Goal: Information Seeking & Learning: Learn about a topic

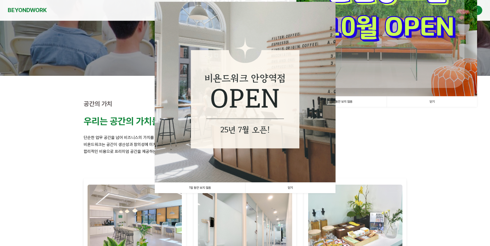
scroll to position [80, 0]
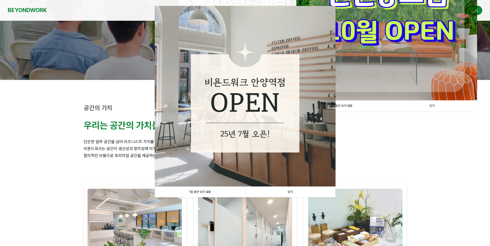
click at [289, 193] on link "닫기" at bounding box center [290, 192] width 90 height 11
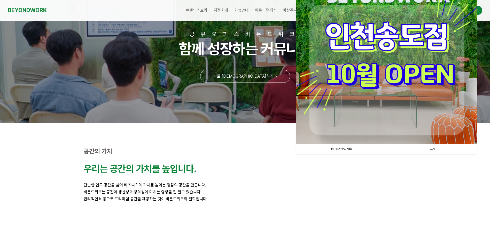
scroll to position [0, 0]
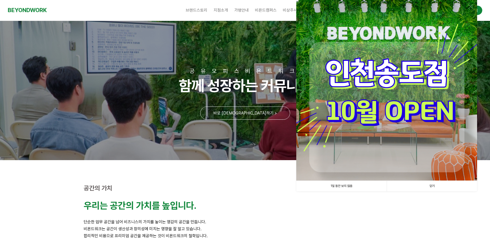
click at [432, 186] on link "닫기" at bounding box center [432, 186] width 90 height 11
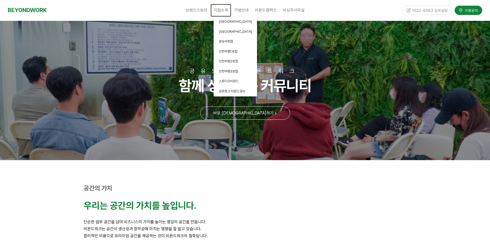
click at [219, 12] on span "지점소개" at bounding box center [221, 10] width 14 height 5
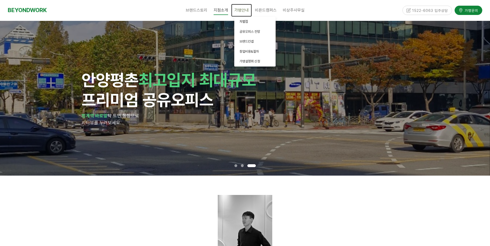
click at [244, 12] on span "가맹안내" at bounding box center [241, 10] width 14 height 5
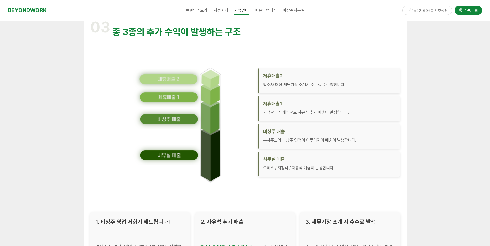
scroll to position [697, 0]
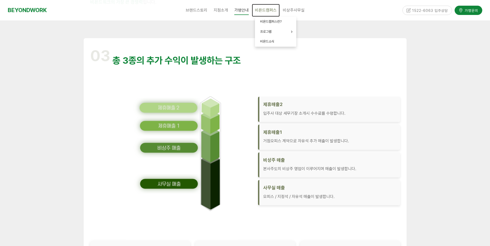
click at [270, 11] on span "비욘드캠퍼스" at bounding box center [266, 10] width 22 height 5
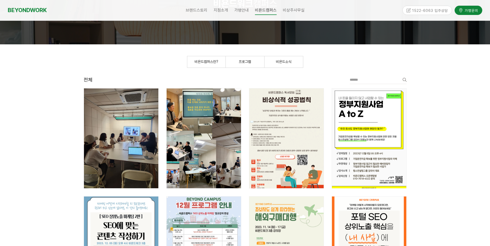
scroll to position [52, 0]
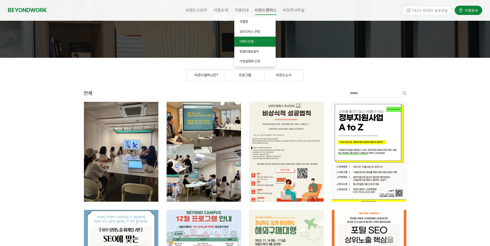
click at [248, 40] on span "브랜드컨셉" at bounding box center [246, 42] width 14 height 4
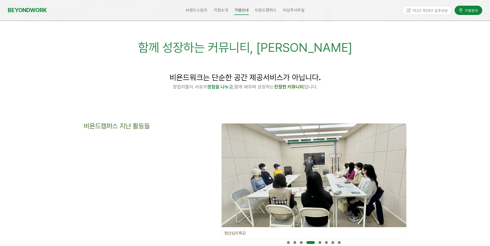
scroll to position [26, 0]
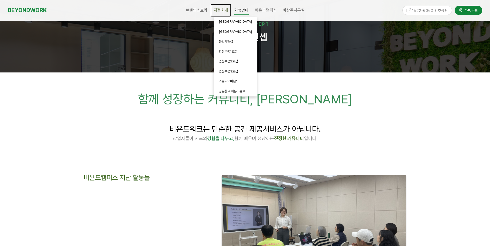
click at [219, 11] on span "지점소개" at bounding box center [221, 10] width 14 height 5
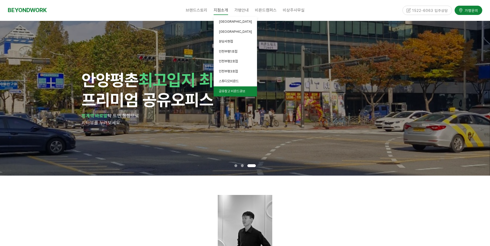
click at [237, 92] on span "공유창고 비욘드큐브" at bounding box center [232, 91] width 26 height 4
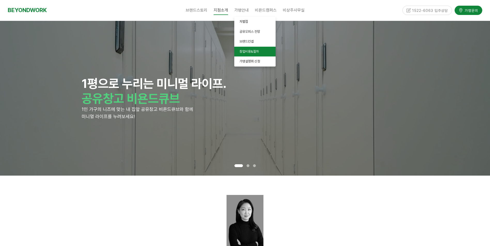
click at [250, 53] on span "창업비용&절차" at bounding box center [248, 52] width 19 height 4
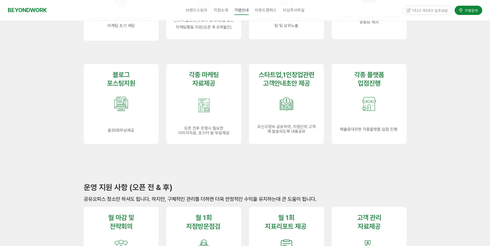
scroll to position [336, 0]
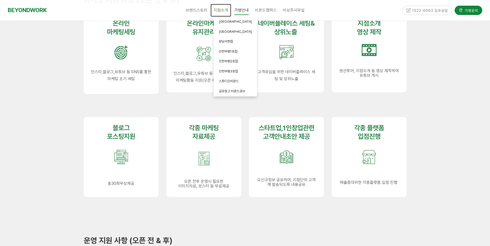
click at [220, 13] on span "지점소개" at bounding box center [221, 10] width 14 height 5
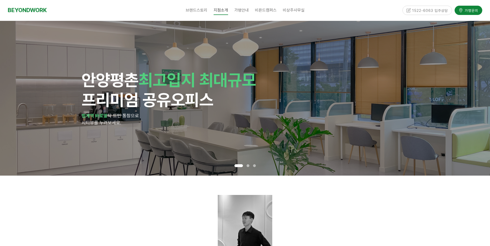
click at [334, 194] on div at bounding box center [245, 222] width 331 height 62
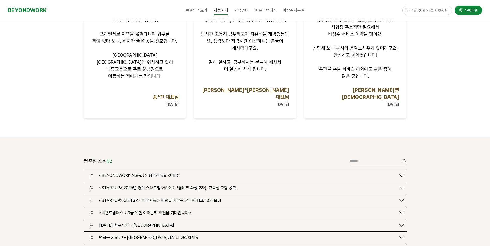
scroll to position [568, 0]
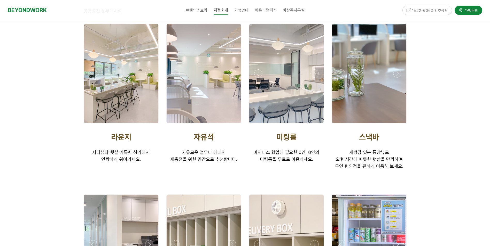
scroll to position [936, 0]
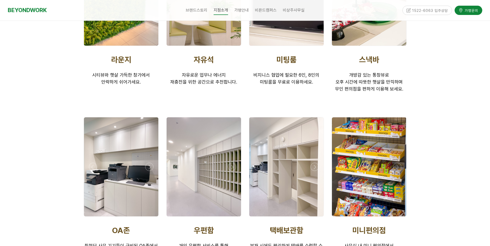
click at [383, 134] on div at bounding box center [369, 167] width 74 height 99
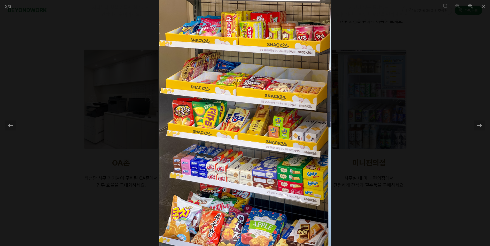
scroll to position [988, 0]
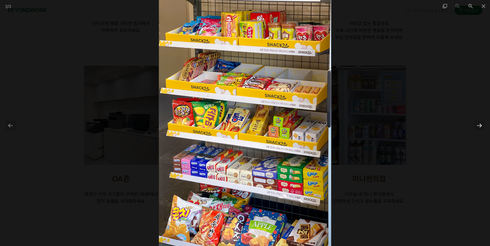
click at [478, 126] on div at bounding box center [479, 126] width 11 height 10
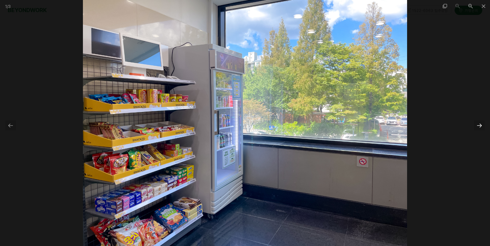
click at [478, 126] on div at bounding box center [479, 126] width 11 height 10
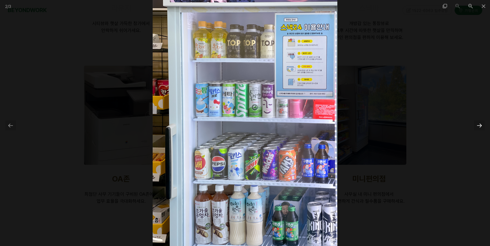
click at [478, 126] on div at bounding box center [479, 126] width 11 height 10
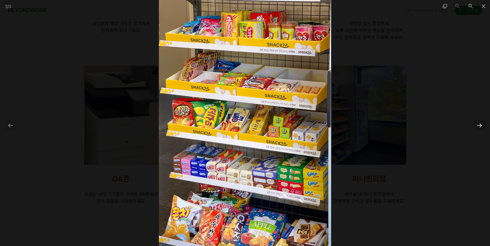
click at [478, 126] on div at bounding box center [479, 126] width 11 height 10
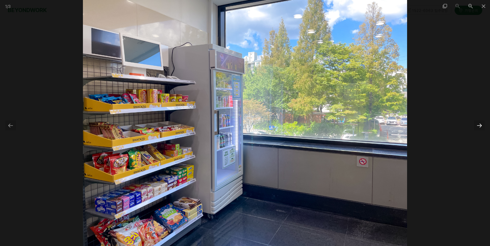
click at [478, 126] on div at bounding box center [479, 126] width 11 height 10
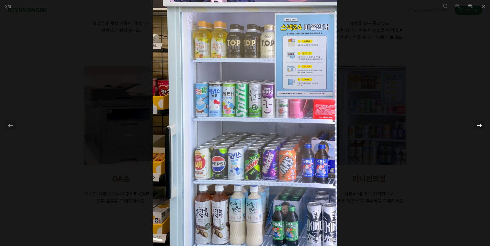
click at [478, 126] on div at bounding box center [479, 126] width 11 height 10
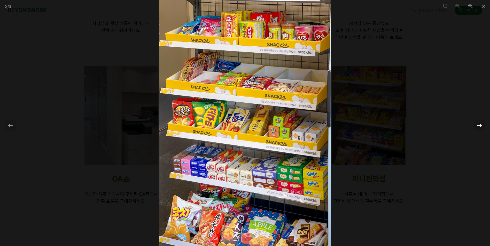
click at [478, 126] on div at bounding box center [479, 126] width 11 height 10
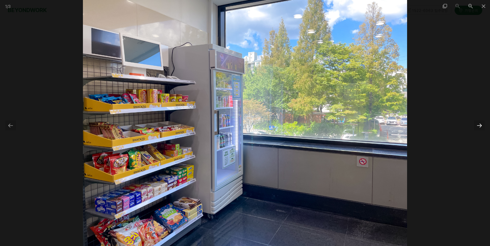
click at [478, 126] on div at bounding box center [479, 126] width 11 height 10
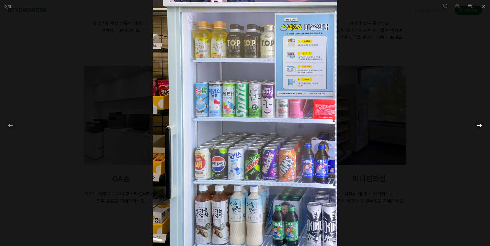
click at [478, 126] on div at bounding box center [479, 126] width 11 height 10
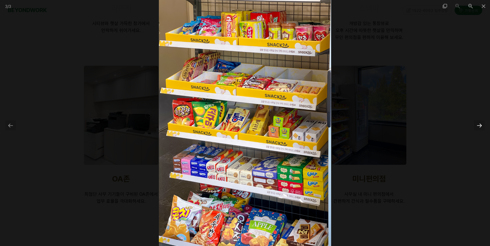
click at [478, 126] on div at bounding box center [479, 126] width 11 height 10
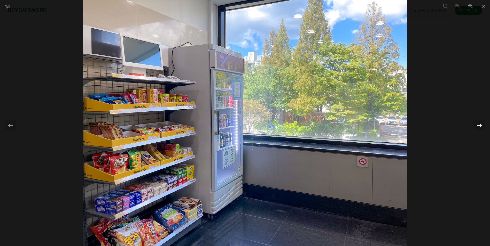
click at [478, 126] on div at bounding box center [479, 126] width 11 height 10
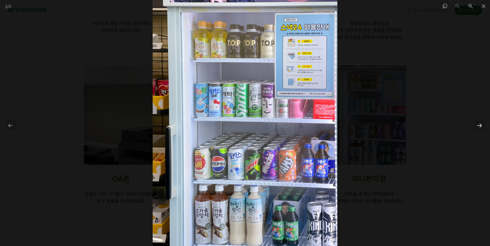
click at [478, 126] on div at bounding box center [479, 126] width 11 height 10
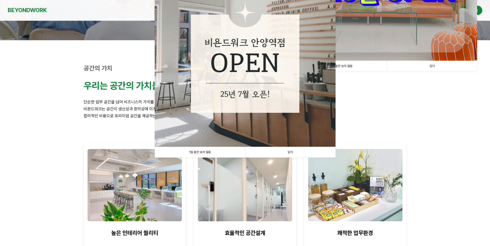
scroll to position [129, 0]
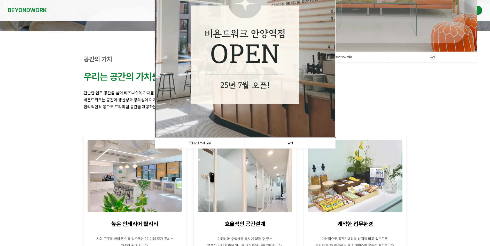
click at [244, 86] on img at bounding box center [245, 47] width 181 height 181
click at [290, 145] on link "닫기" at bounding box center [290, 143] width 90 height 11
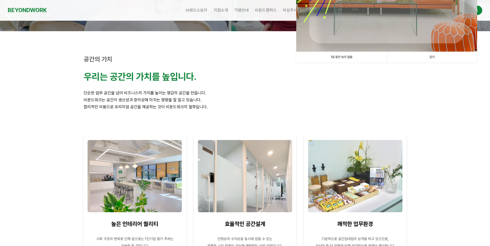
click at [436, 59] on link "닫기" at bounding box center [432, 57] width 90 height 11
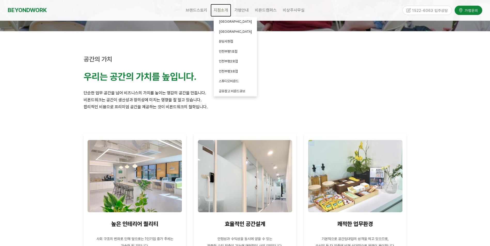
click at [220, 10] on span "지점소개" at bounding box center [221, 10] width 14 height 5
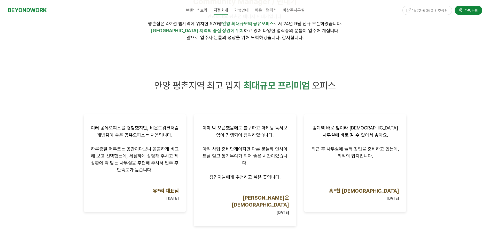
scroll to position [284, 0]
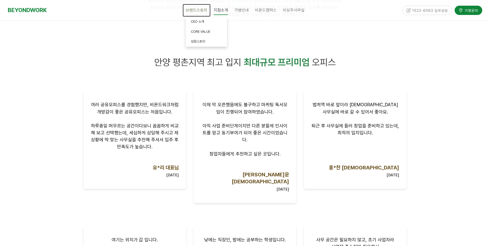
click at [193, 11] on span "브랜드스토리" at bounding box center [197, 10] width 22 height 5
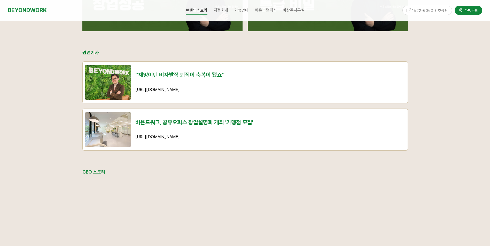
scroll to position [439, 0]
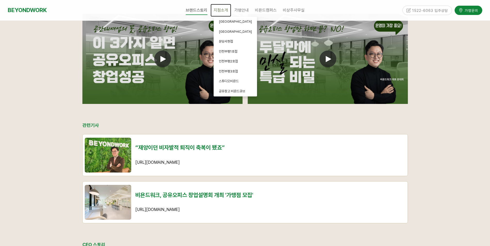
click at [222, 13] on link "지점소개" at bounding box center [221, 10] width 21 height 13
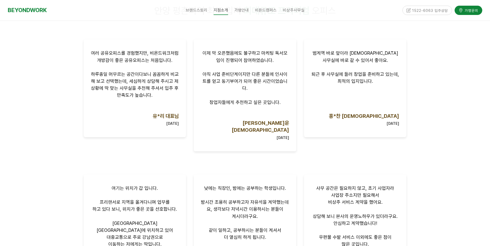
scroll to position [465, 0]
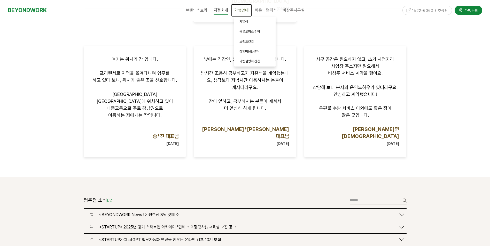
click at [242, 13] on link "가맹안내" at bounding box center [241, 10] width 21 height 13
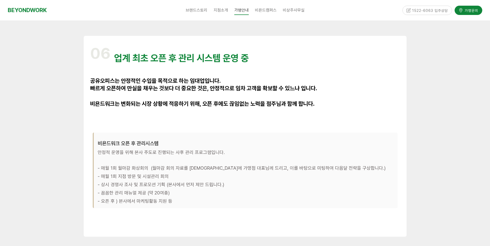
scroll to position [1498, 0]
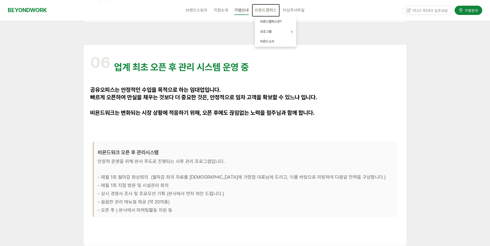
click at [270, 15] on link "비욘드캠퍼스" at bounding box center [266, 10] width 28 height 13
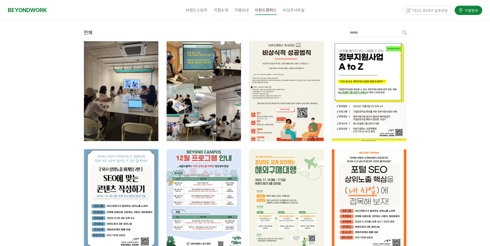
scroll to position [155, 0]
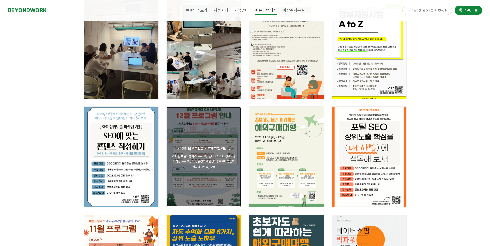
click at [206, 173] on div "공지 < 12월 비욘드캠퍼스 프로그램 안내 > < 12월 비욘드캠퍼스 프로그램 안내 > "SEO 상위노출 마케팅 프로그램이 정규강의로 편성되었…" at bounding box center [204, 157] width 74 height 100
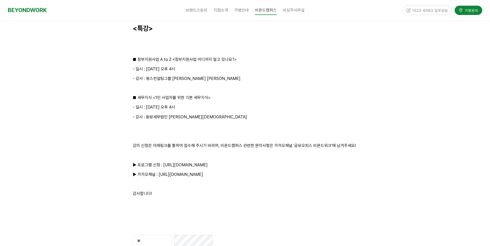
scroll to position [620, 0]
